Goal: Transaction & Acquisition: Purchase product/service

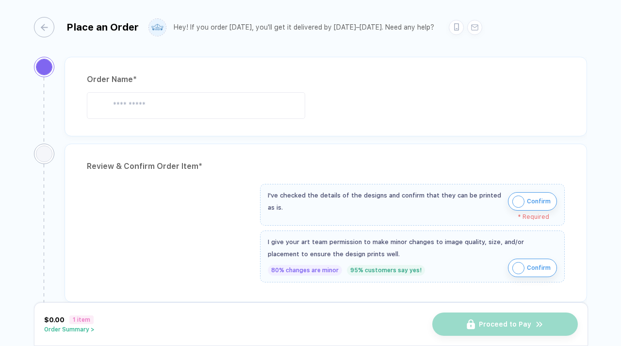
type input "**********"
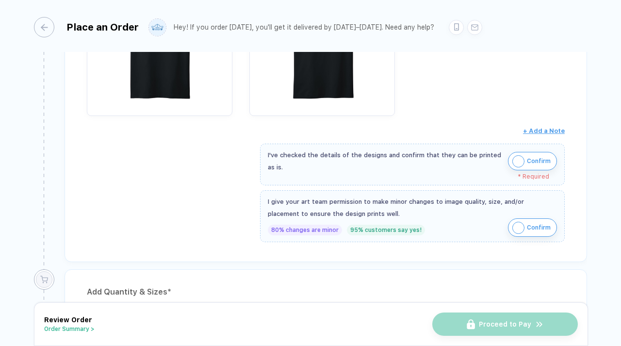
scroll to position [258, 0]
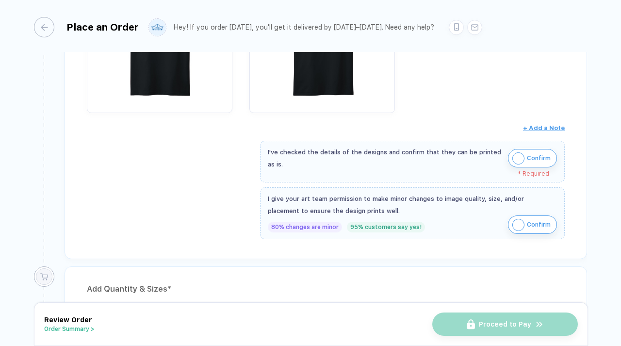
click at [518, 155] on img "button" at bounding box center [519, 158] width 12 height 12
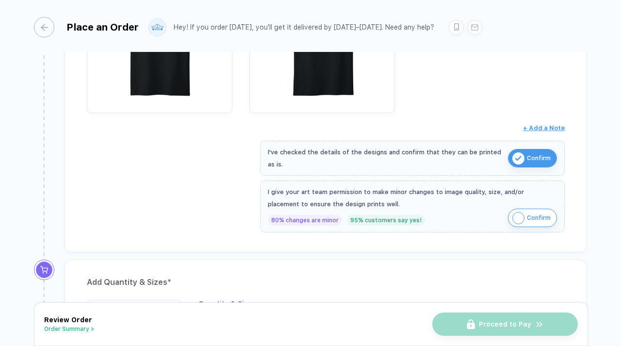
click at [515, 216] on img "button" at bounding box center [519, 218] width 12 height 12
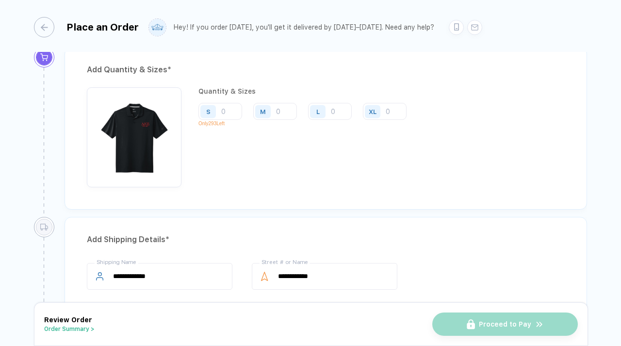
scroll to position [474, 0]
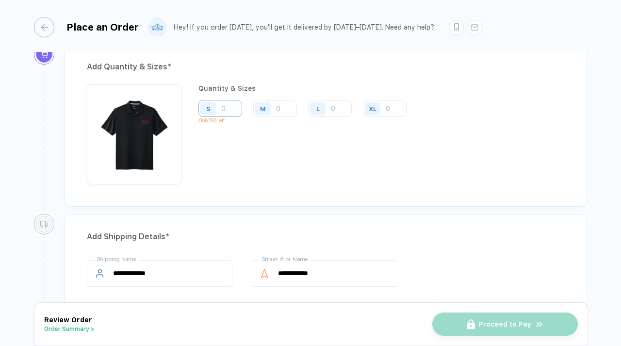
click at [232, 105] on input "number" at bounding box center [221, 108] width 44 height 17
click at [283, 100] on input "number" at bounding box center [275, 108] width 44 height 17
type input "2"
type input "1"
click at [226, 105] on input "number" at bounding box center [221, 108] width 44 height 17
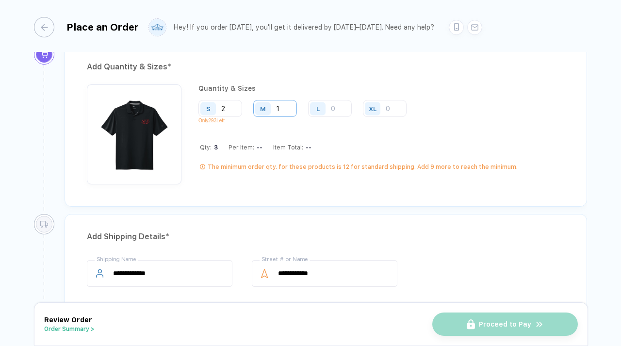
type input "2"
click at [288, 110] on input "1" at bounding box center [275, 108] width 44 height 17
type input "4"
click at [340, 113] on input "number" at bounding box center [330, 108] width 44 height 17
type input "2"
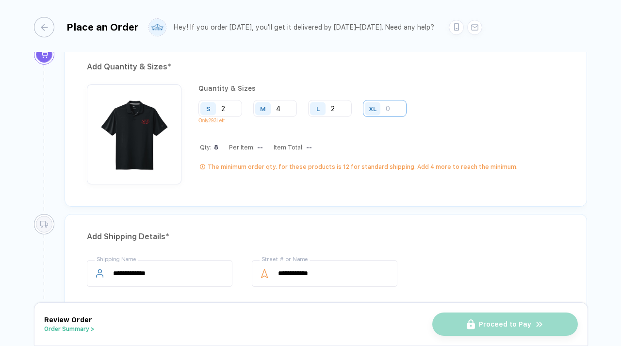
click at [389, 109] on input "number" at bounding box center [385, 108] width 44 height 17
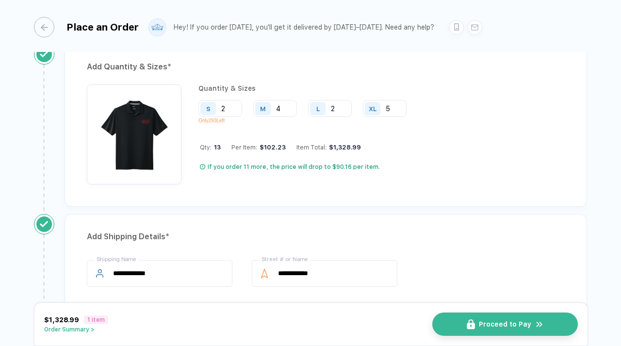
type input "5"
click at [394, 159] on div "Quantity & Sizes S 2 Only 293 Left M 4 L 2 XL 5 Qty: 13 Per Item: $102.23 Item …" at bounding box center [307, 134] width 216 height 100
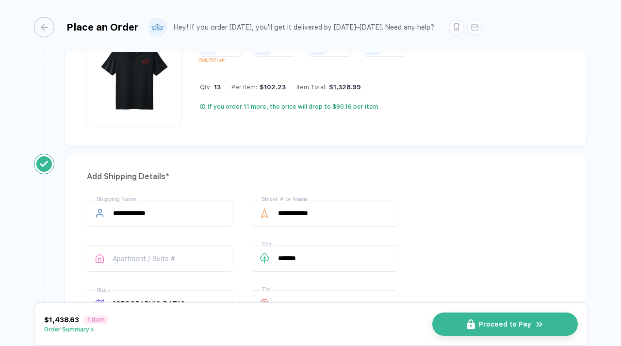
scroll to position [417, 0]
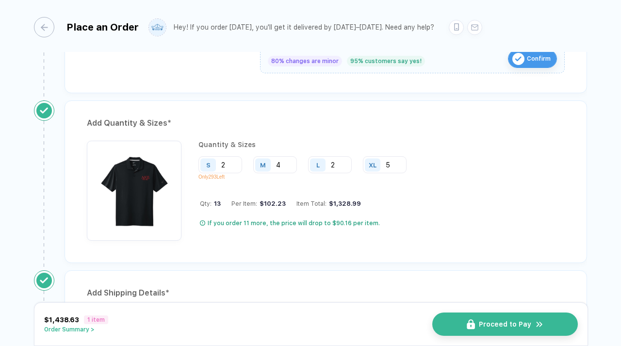
click at [500, 250] on div "Add Quantity & Sizes * Quantity & Sizes S 2 Only 293 Left M 4 L 2 XL 5 Qty: 13 …" at bounding box center [326, 181] width 523 height 163
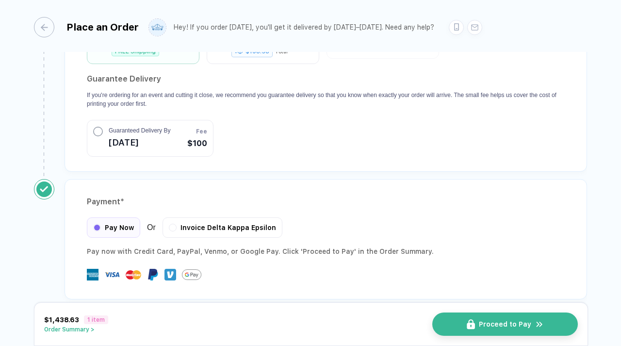
scroll to position [903, 0]
click at [550, 323] on button "Proceed to Pay" at bounding box center [509, 324] width 146 height 23
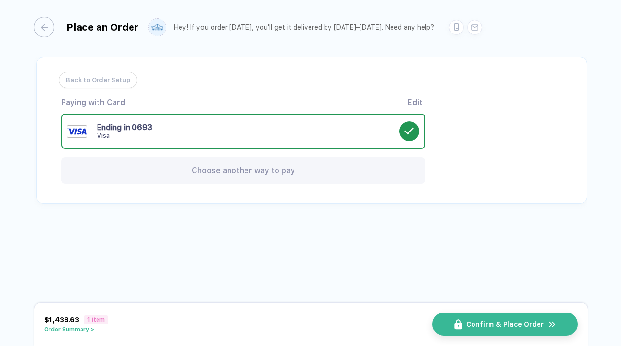
click at [296, 172] on div "Choose another way to pay" at bounding box center [243, 170] width 364 height 27
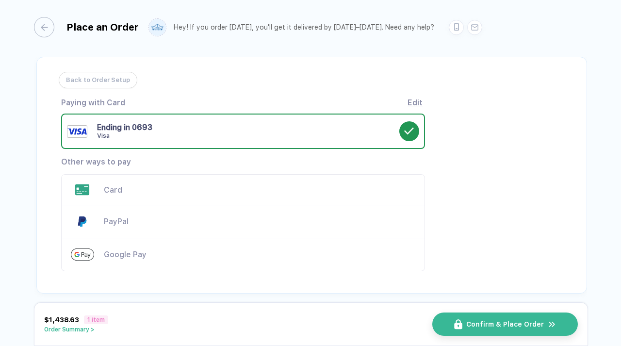
click at [205, 190] on div "Card" at bounding box center [260, 189] width 312 height 9
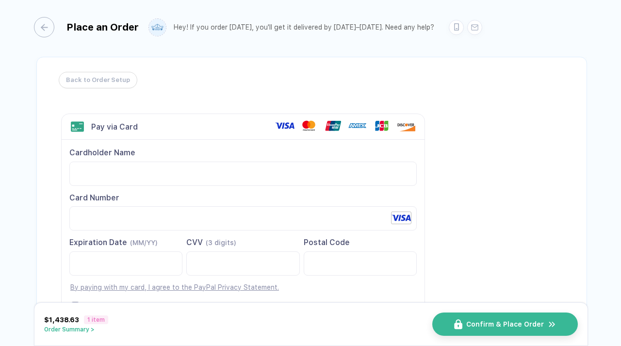
click at [518, 202] on div "Back to Order Setup Visa MasterCard Union Pay American Express JCB Discover Din…" at bounding box center [311, 215] width 551 height 316
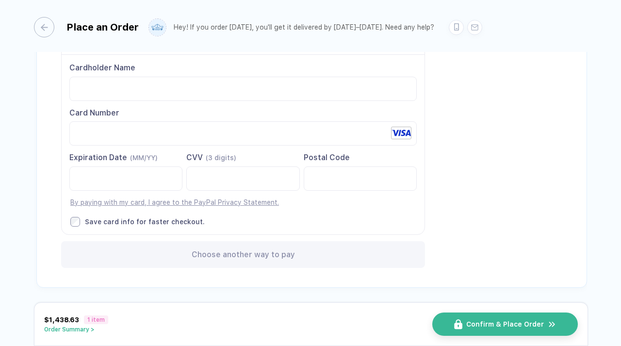
scroll to position [85, 0]
click at [169, 225] on div "Save card info for faster checkout." at bounding box center [145, 221] width 120 height 9
click at [78, 333] on button "Order Summary >" at bounding box center [76, 329] width 64 height 7
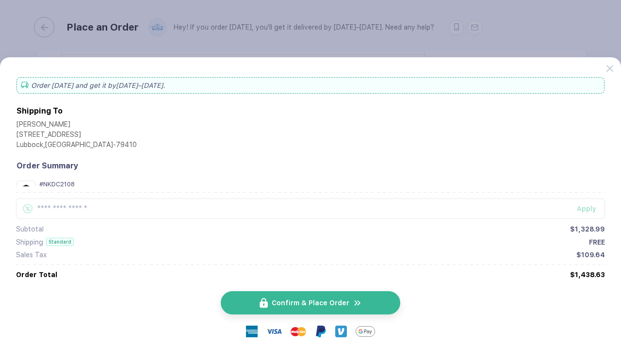
click at [259, 152] on div "Order [DATE] and get it by [DATE]–[DATE] . Shipping To [PERSON_NAME] [STREET_AD…" at bounding box center [310, 208] width 591 height 273
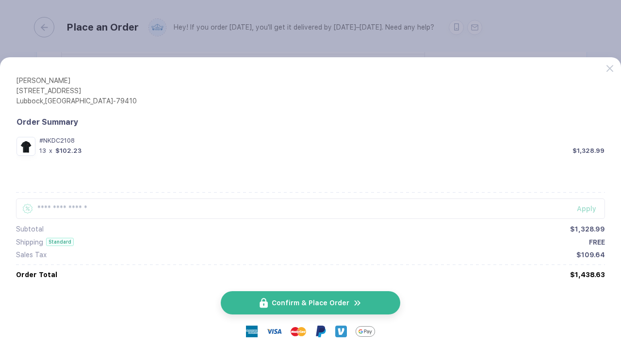
click at [496, 34] on button "button" at bounding box center [310, 173] width 621 height 346
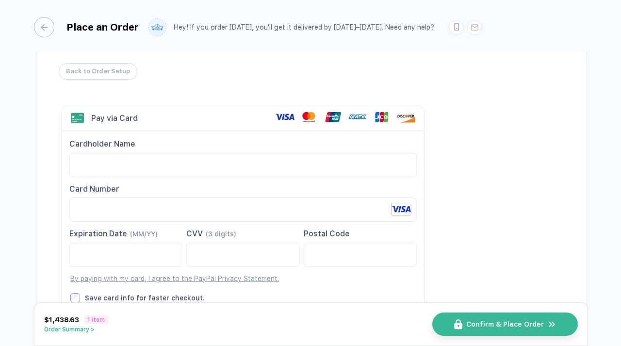
scroll to position [0, 0]
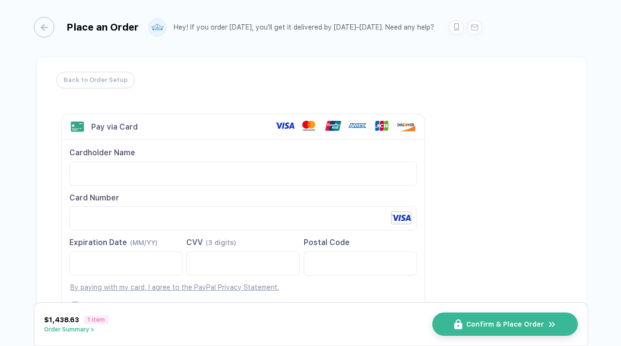
click at [119, 81] on span "Back to Order Setup" at bounding box center [96, 80] width 64 height 16
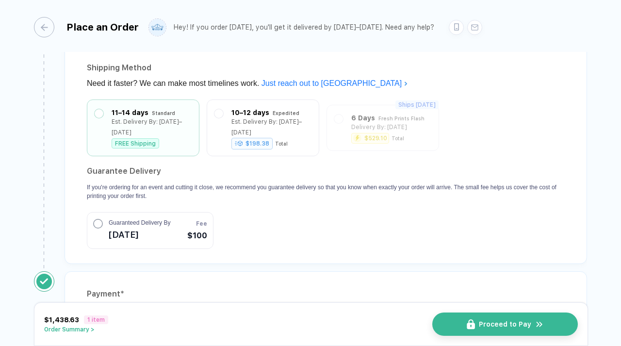
scroll to position [767, 0]
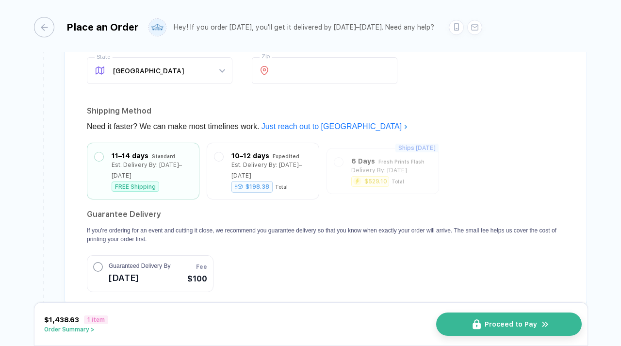
click at [485, 317] on button "Proceed to Pay" at bounding box center [509, 324] width 146 height 23
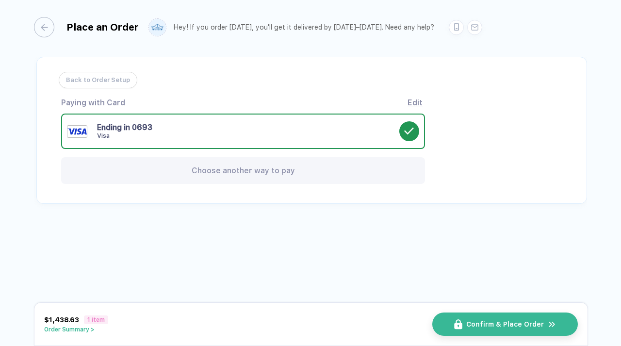
click at [315, 169] on div "Choose another way to pay" at bounding box center [243, 170] width 364 height 27
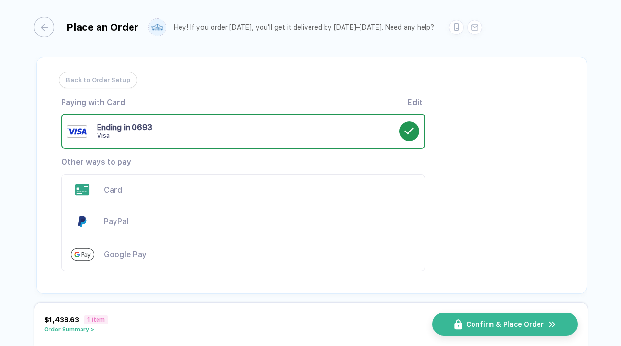
click at [222, 197] on div "Card" at bounding box center [243, 189] width 364 height 31
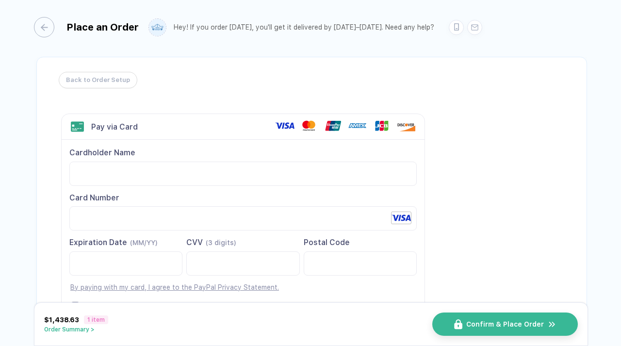
click at [474, 251] on div "Back to Order Setup Visa MasterCard Union Pay American Express JCB Discover Din…" at bounding box center [311, 215] width 551 height 316
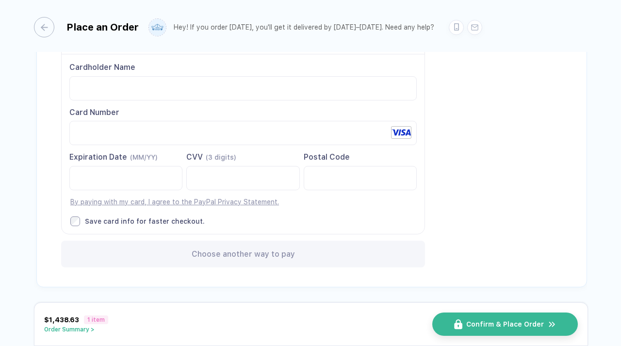
scroll to position [85, 0]
click at [169, 223] on div "Save card info for faster checkout." at bounding box center [145, 221] width 120 height 9
click at [79, 333] on div "$1,438.63 1 item Order Summary > Confirm & Place Order" at bounding box center [311, 324] width 554 height 44
click at [79, 331] on button "Order Summary >" at bounding box center [76, 329] width 64 height 7
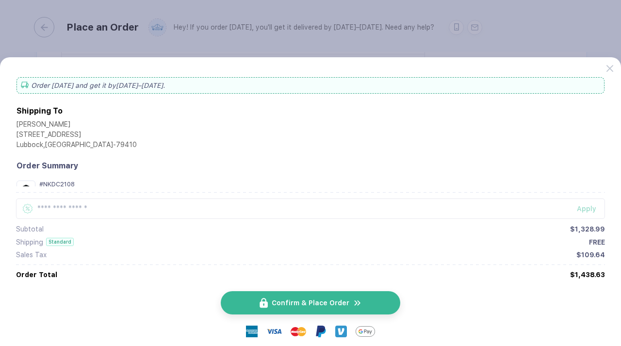
click at [616, 66] on div at bounding box center [614, 65] width 14 height 14
click at [605, 71] on div "Order [DATE] and get it by [DATE]–[DATE] . Shipping To [PERSON_NAME] [STREET_AD…" at bounding box center [310, 201] width 621 height 289
click at [606, 70] on div "Order [DATE] and get it by [DATE]–[DATE] . Shipping To [PERSON_NAME] [STREET_AD…" at bounding box center [310, 201] width 621 height 289
click at [608, 69] on icon at bounding box center [610, 68] width 7 height 7
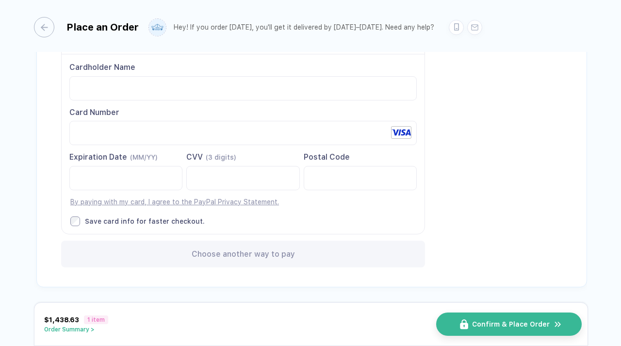
click at [498, 321] on span "Confirm & Place Order" at bounding box center [511, 324] width 78 height 8
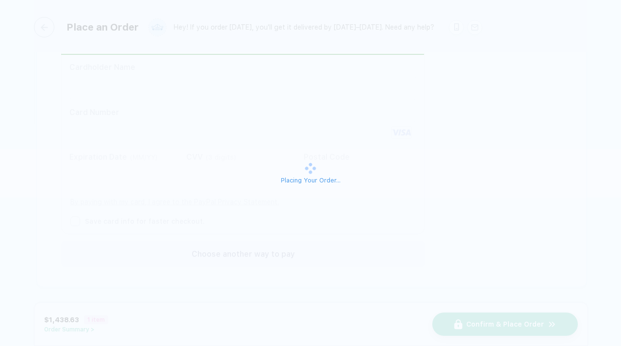
scroll to position [0, 0]
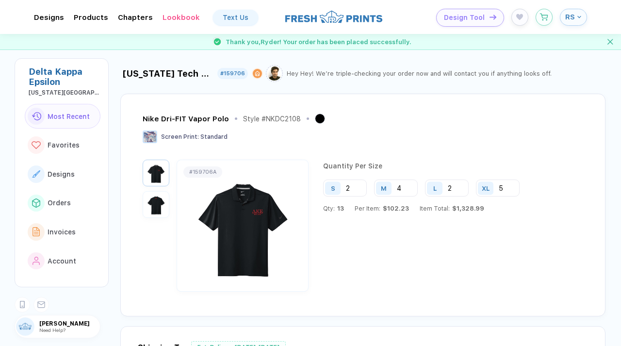
click at [164, 212] on img "button" at bounding box center [156, 205] width 22 height 22
click at [161, 177] on img "button" at bounding box center [156, 173] width 22 height 22
click at [424, 145] on div "Nike Dri-FIT Vapor Polo Style # NKDC2108 Screen Print : Standard" at bounding box center [362, 137] width 438 height 46
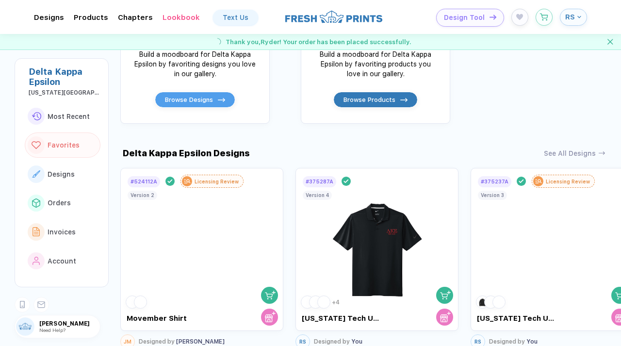
scroll to position [583, 0]
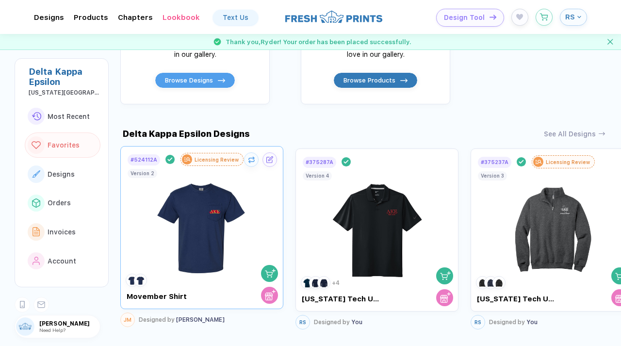
click at [188, 235] on img at bounding box center [202, 224] width 109 height 114
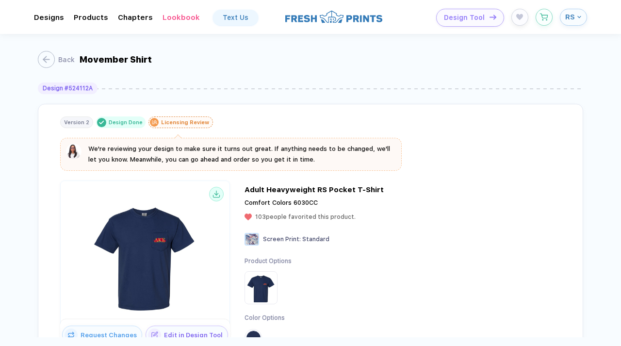
click at [361, 248] on div "JM Designed by [PERSON_NAME] Adult Heavyweight RS Pocket T-Shirt Comfort Colors…" at bounding box center [314, 270] width 139 height 171
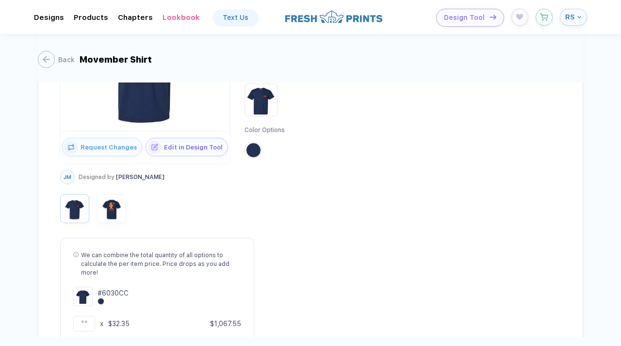
scroll to position [194, 0]
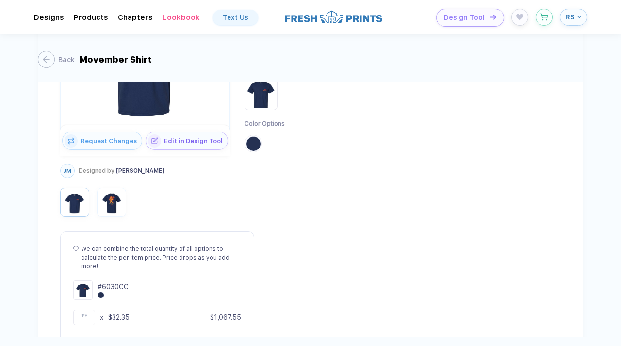
click at [123, 214] on button "button" at bounding box center [111, 202] width 29 height 29
click at [123, 210] on img "button" at bounding box center [112, 202] width 24 height 24
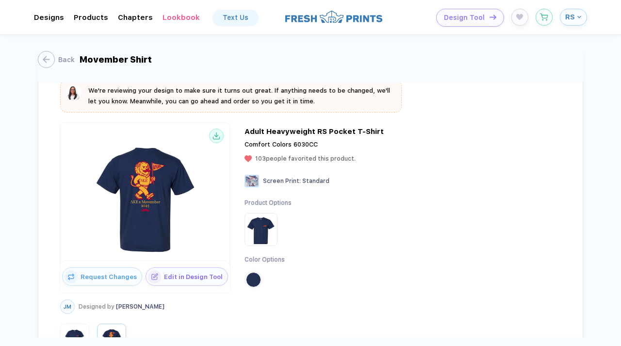
scroll to position [78, 0]
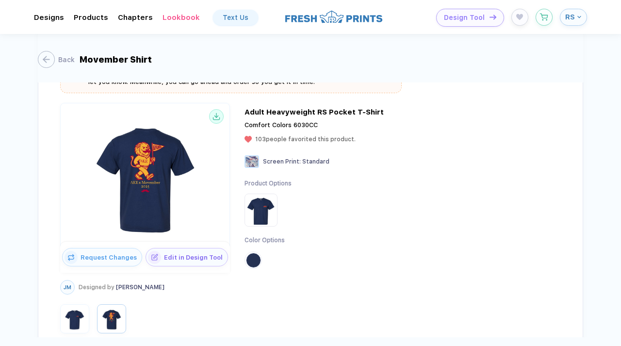
click at [73, 319] on img "button" at bounding box center [75, 319] width 24 height 24
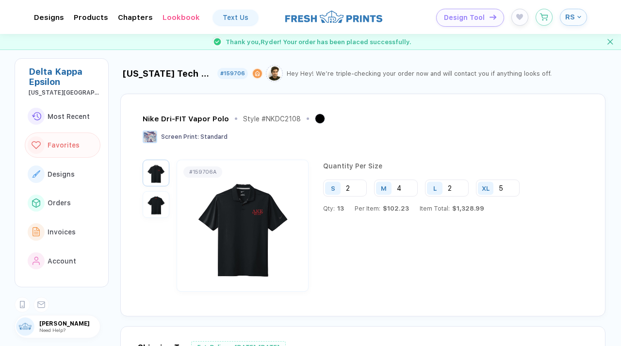
click at [408, 120] on div "Nike Dri-FIT Vapor Polo Style # NKDC2108" at bounding box center [362, 122] width 438 height 17
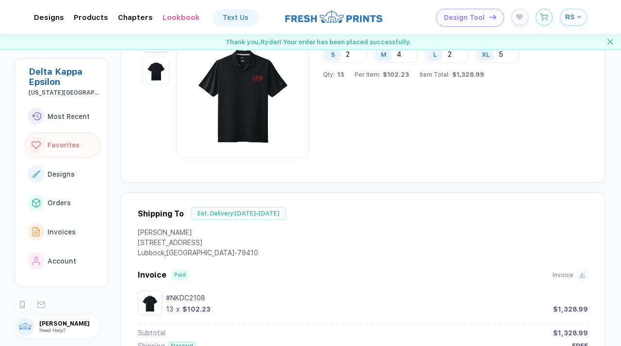
scroll to position [39, 0]
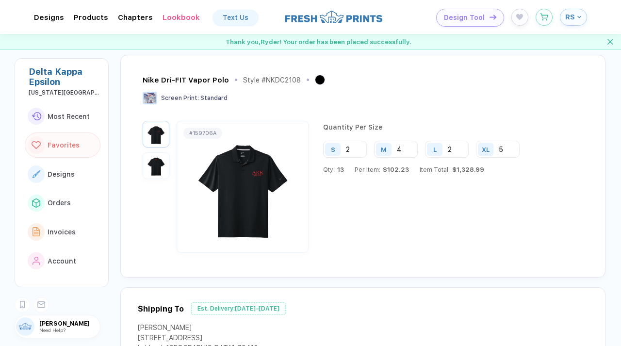
click at [149, 166] on img "button" at bounding box center [156, 166] width 22 height 22
click at [159, 134] on img "button" at bounding box center [156, 134] width 22 height 22
